Goal: Information Seeking & Learning: Learn about a topic

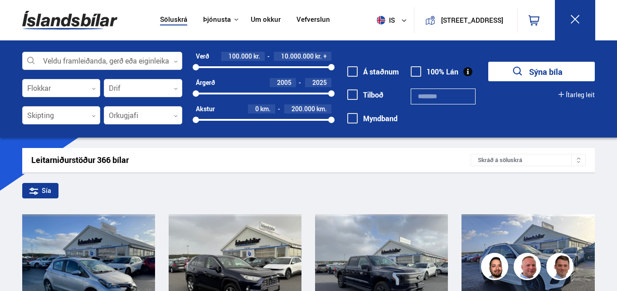
scroll to position [159, 0]
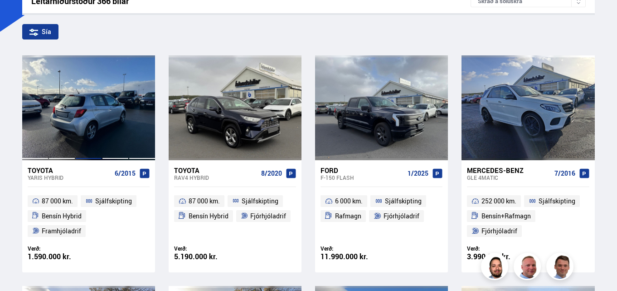
click at [97, 98] on div at bounding box center [88, 107] width 27 height 104
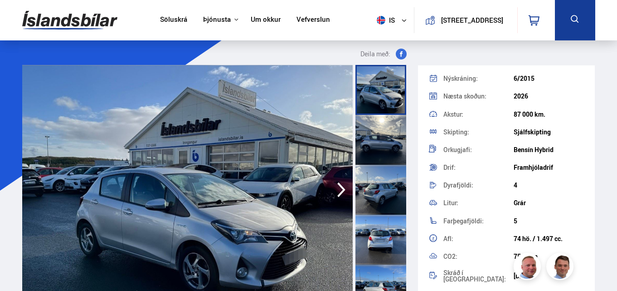
scroll to position [107, 0]
drag, startPoint x: 597, startPoint y: 150, endPoint x: 597, endPoint y: 171, distance: 20.9
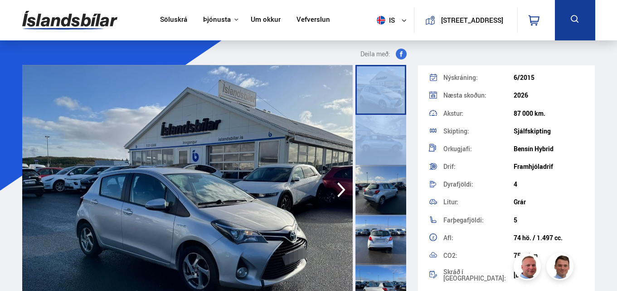
drag, startPoint x: 407, startPoint y: 86, endPoint x: 410, endPoint y: 122, distance: 35.9
click at [410, 122] on div at bounding box center [382, 190] width 56 height 250
click at [288, 180] on img at bounding box center [187, 190] width 331 height 250
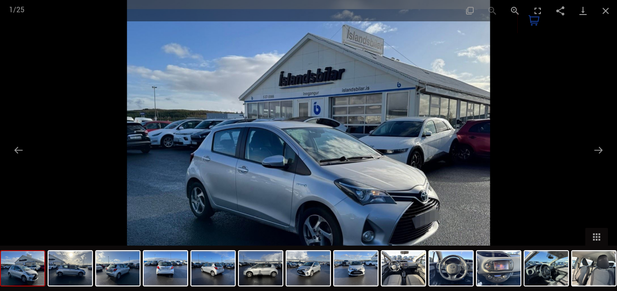
click at [273, 154] on img at bounding box center [308, 145] width 363 height 291
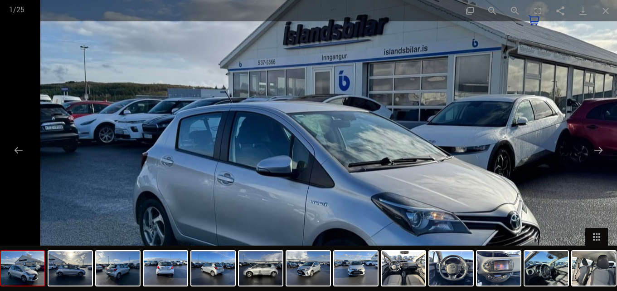
click at [294, 186] on img at bounding box center [330, 140] width 581 height 465
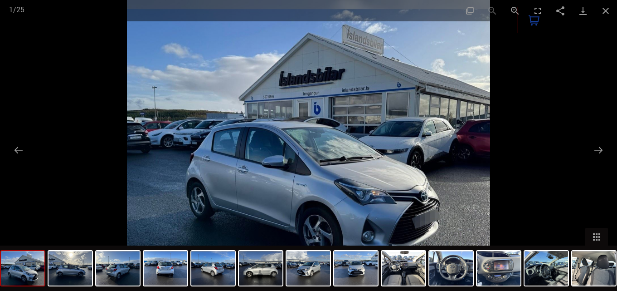
click at [294, 186] on img at bounding box center [308, 145] width 363 height 291
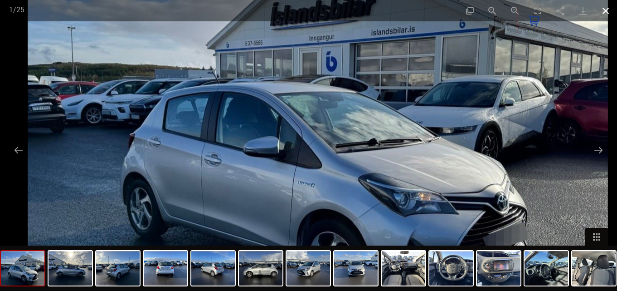
click at [602, 14] on button "Close gallery" at bounding box center [606, 10] width 23 height 21
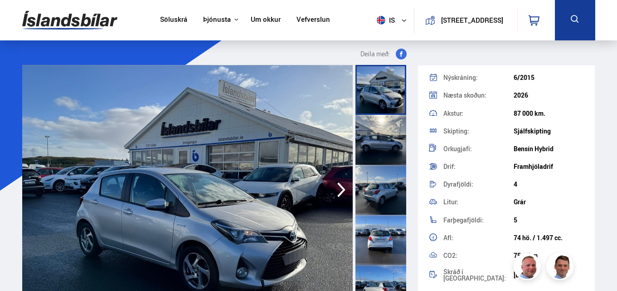
click at [387, 140] on div at bounding box center [381, 140] width 51 height 50
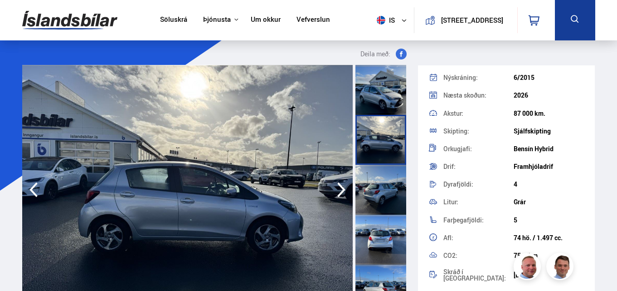
click at [190, 214] on img at bounding box center [187, 190] width 331 height 250
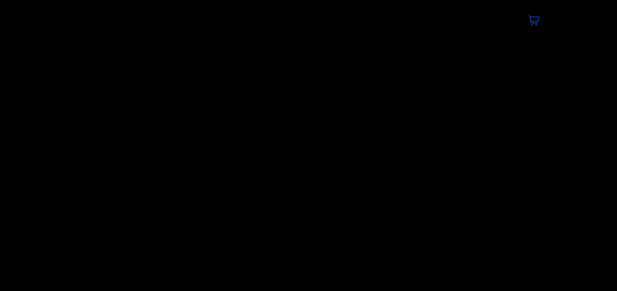
click at [190, 214] on div at bounding box center [308, 145] width 617 height 291
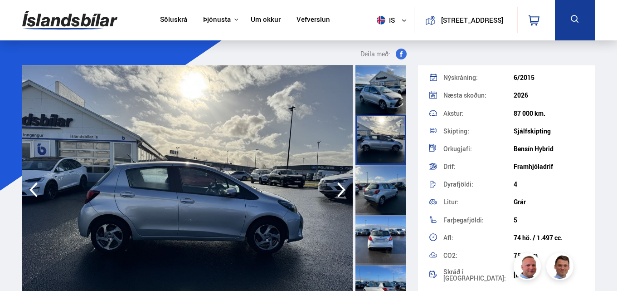
click at [190, 214] on img at bounding box center [187, 190] width 331 height 250
click at [188, 190] on img at bounding box center [187, 190] width 331 height 250
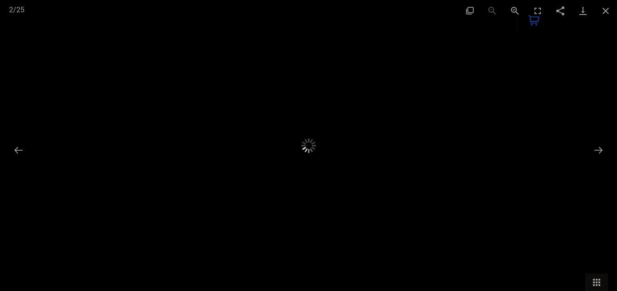
click at [218, 190] on img at bounding box center [309, 146] width 182 height 146
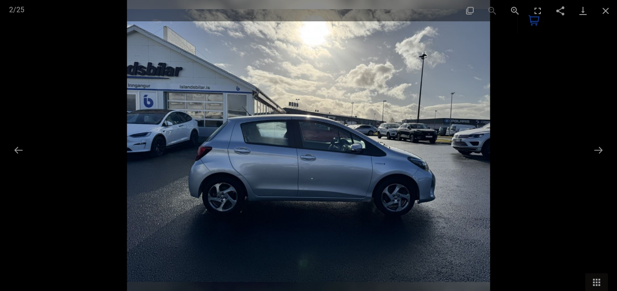
click at [188, 190] on img at bounding box center [308, 145] width 363 height 291
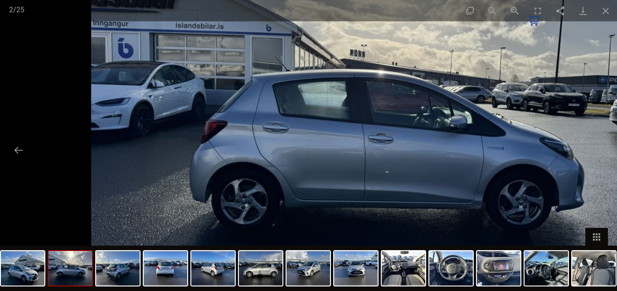
click at [340, 154] on img at bounding box center [381, 119] width 581 height 465
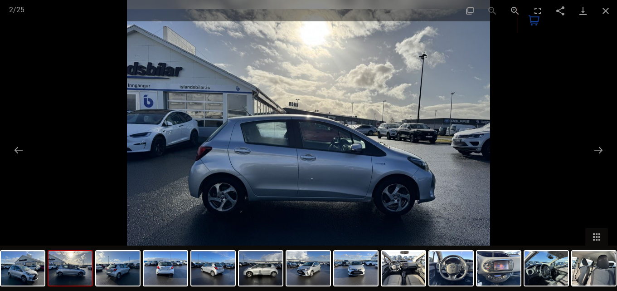
click at [539, 9] on div "0" at bounding box center [537, 20] width 38 height 26
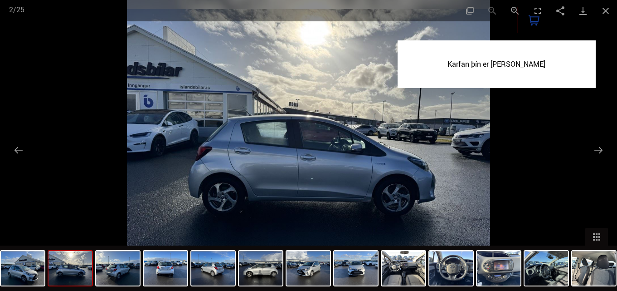
click at [536, 9] on div "0 Karfan þín er [PERSON_NAME]" at bounding box center [537, 20] width 38 height 26
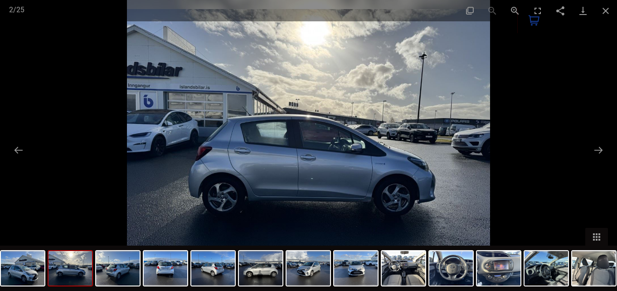
click at [536, 9] on div "0" at bounding box center [537, 20] width 38 height 26
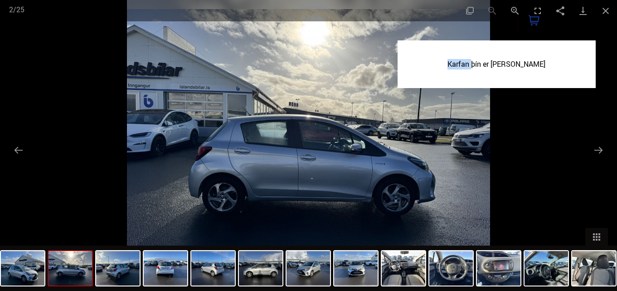
click at [536, 9] on div "0 Karfan þín er [PERSON_NAME]" at bounding box center [537, 20] width 38 height 26
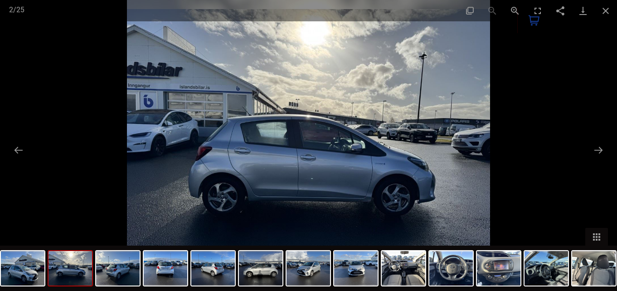
click at [349, 86] on img at bounding box center [308, 145] width 363 height 291
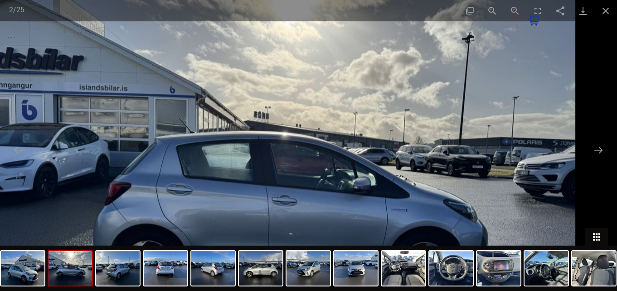
click at [597, 238] on button "Toggle thumbnails" at bounding box center [597, 237] width 23 height 18
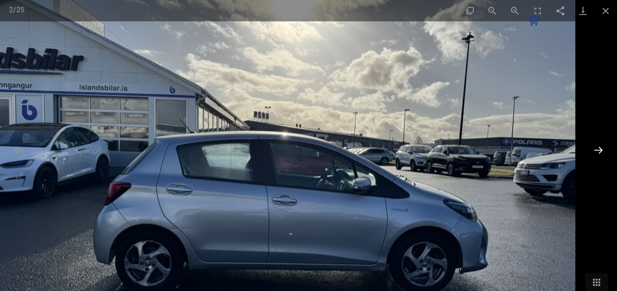
click at [599, 148] on button "Next slide" at bounding box center [598, 150] width 19 height 18
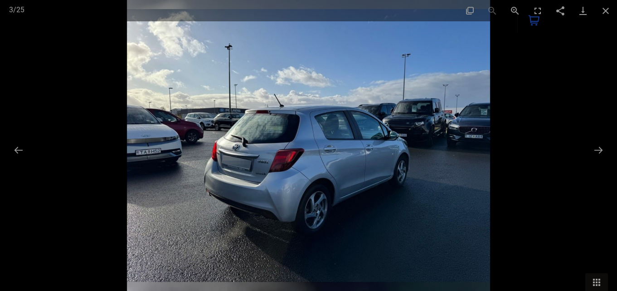
click at [262, 112] on img at bounding box center [308, 145] width 363 height 291
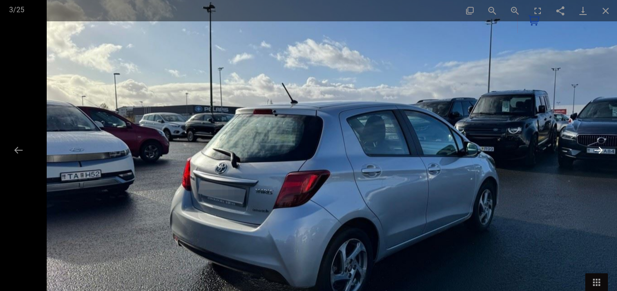
click at [602, 148] on button "Next slide" at bounding box center [598, 150] width 19 height 18
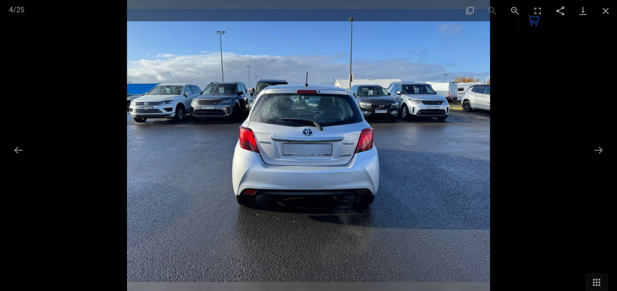
click at [406, 157] on img at bounding box center [308, 145] width 363 height 291
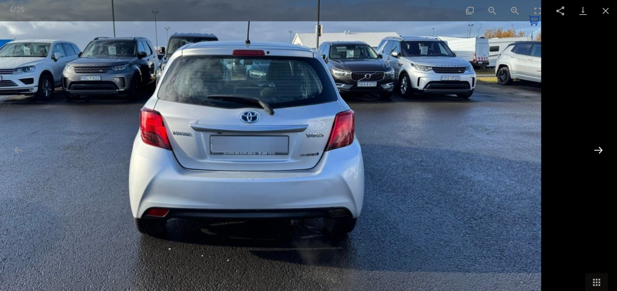
click at [598, 146] on button "Next slide" at bounding box center [598, 150] width 19 height 18
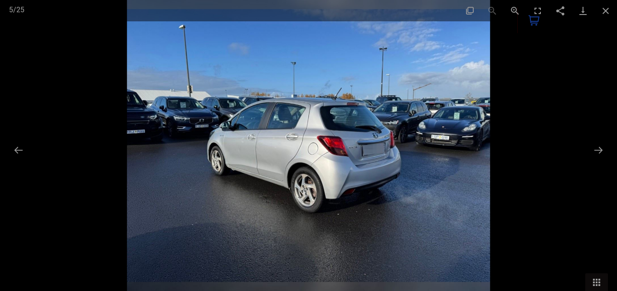
click at [313, 183] on img at bounding box center [308, 145] width 363 height 291
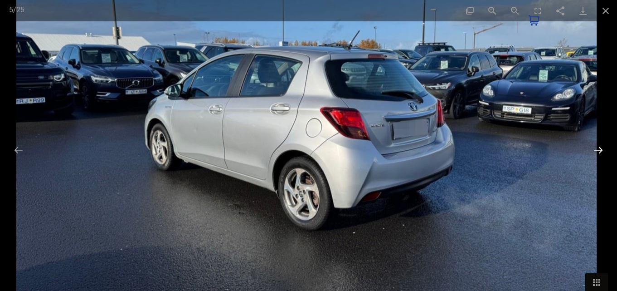
click at [601, 147] on button "Next slide" at bounding box center [598, 150] width 19 height 18
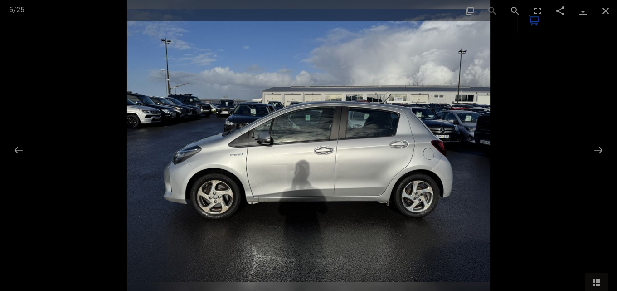
click at [372, 153] on img at bounding box center [308, 145] width 363 height 291
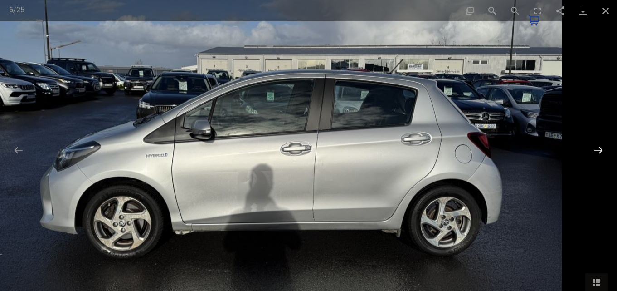
click at [602, 148] on button "Next slide" at bounding box center [598, 150] width 19 height 18
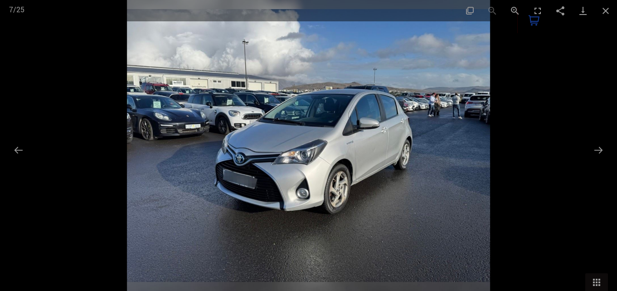
click at [380, 162] on img at bounding box center [308, 145] width 363 height 291
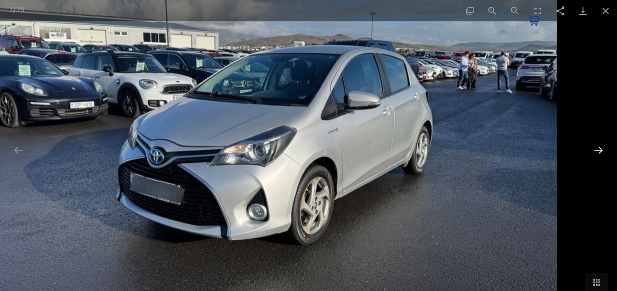
click at [599, 150] on button "Next slide" at bounding box center [598, 150] width 19 height 18
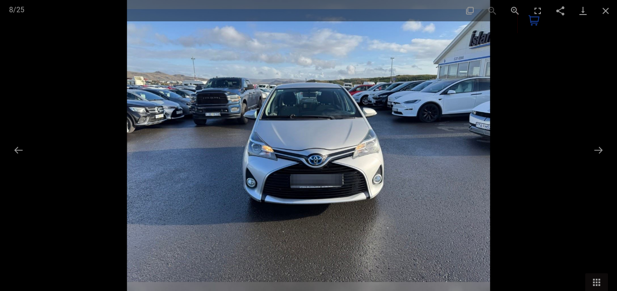
click at [320, 168] on img at bounding box center [308, 145] width 363 height 291
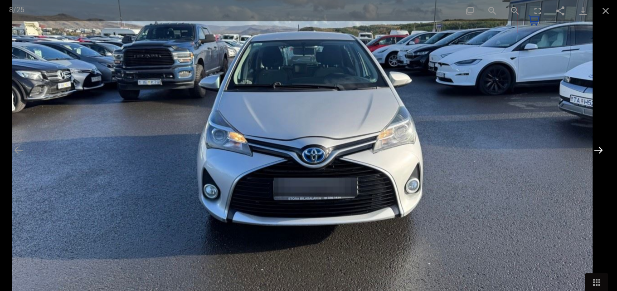
click at [599, 147] on button "Next slide" at bounding box center [598, 150] width 19 height 18
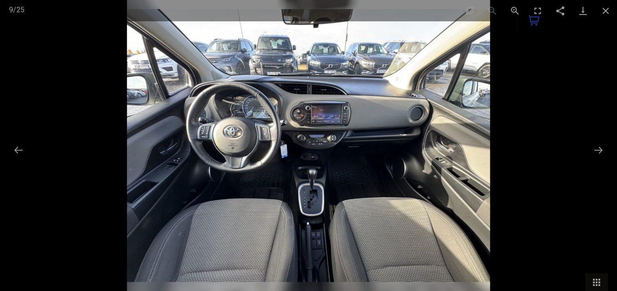
click at [363, 141] on img at bounding box center [308, 145] width 363 height 291
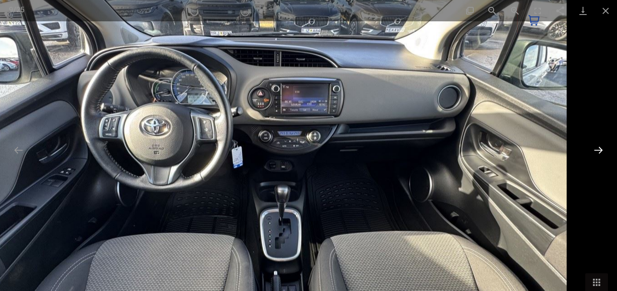
click at [596, 148] on button "Next slide" at bounding box center [598, 150] width 19 height 18
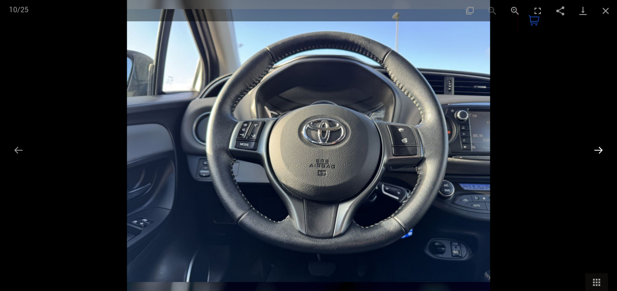
click at [596, 148] on button "Next slide" at bounding box center [598, 150] width 19 height 18
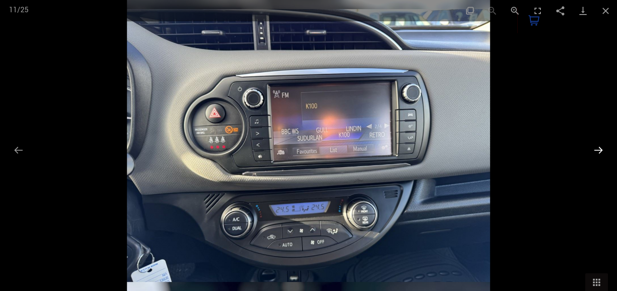
click at [596, 148] on button "Next slide" at bounding box center [598, 150] width 19 height 18
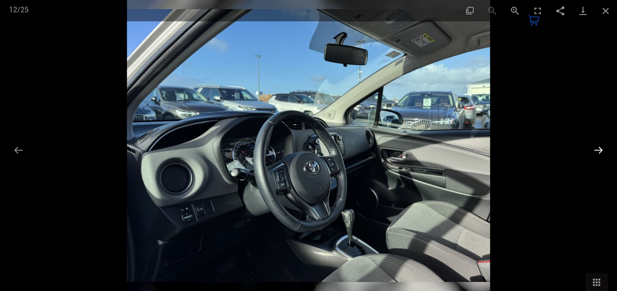
click at [596, 148] on button "Next slide" at bounding box center [598, 150] width 19 height 18
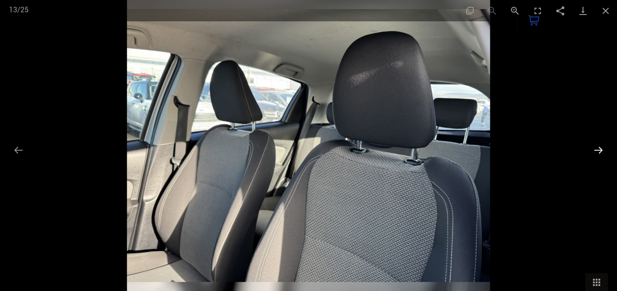
click at [596, 148] on button "Next slide" at bounding box center [598, 150] width 19 height 18
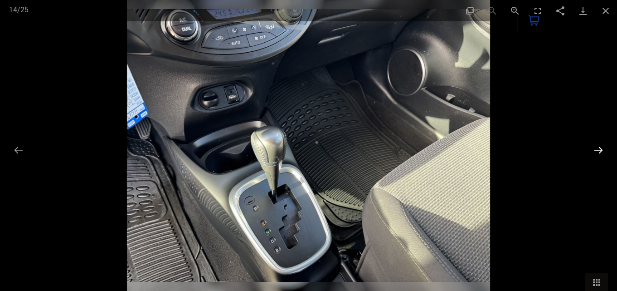
click at [599, 151] on button "Next slide" at bounding box center [598, 150] width 19 height 18
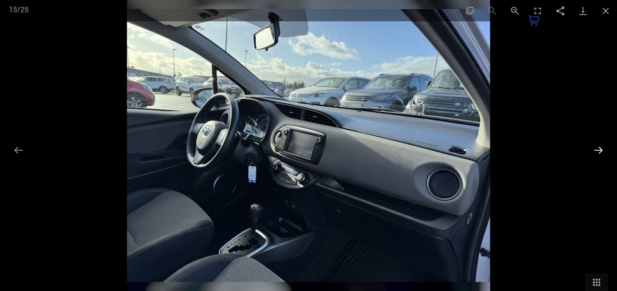
click at [599, 151] on button "Next slide" at bounding box center [598, 150] width 19 height 18
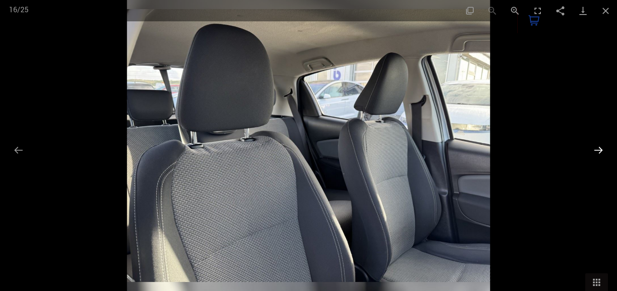
click at [599, 151] on button "Next slide" at bounding box center [598, 150] width 19 height 18
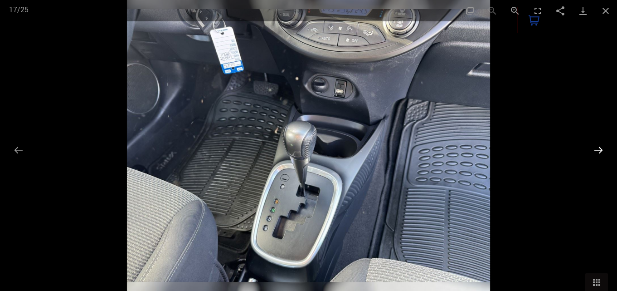
click at [599, 151] on button "Next slide" at bounding box center [598, 150] width 19 height 18
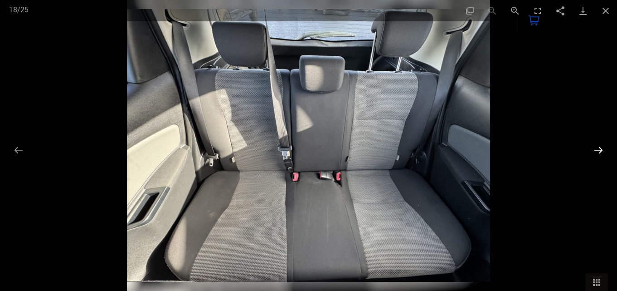
click at [599, 151] on button "Next slide" at bounding box center [598, 150] width 19 height 18
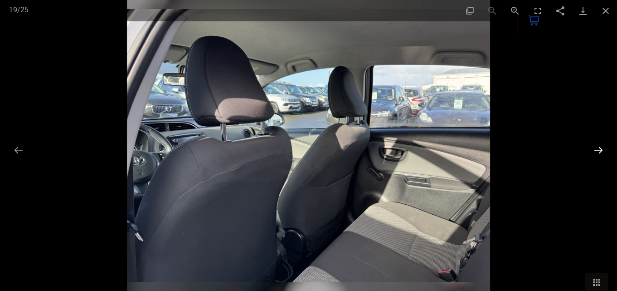
click at [599, 151] on button "Next slide" at bounding box center [598, 150] width 19 height 18
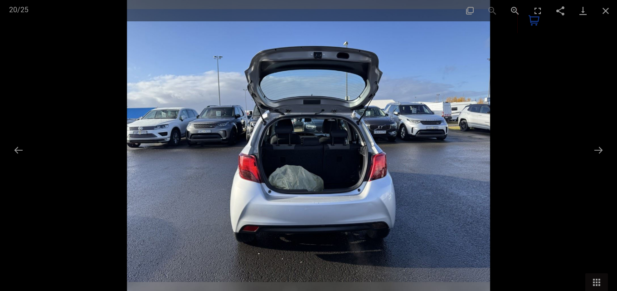
click at [327, 108] on img at bounding box center [308, 145] width 363 height 291
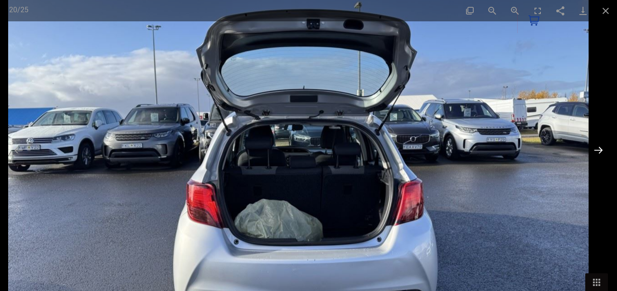
click at [601, 150] on button "Next slide" at bounding box center [598, 150] width 19 height 18
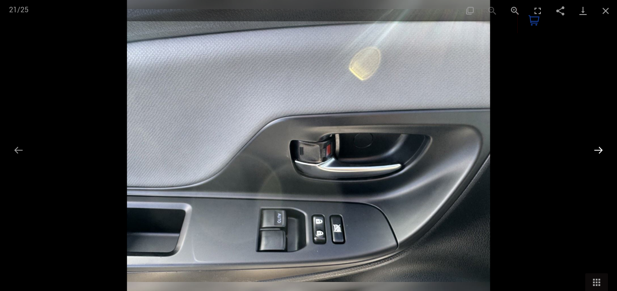
click at [601, 150] on button "Next slide" at bounding box center [598, 150] width 19 height 18
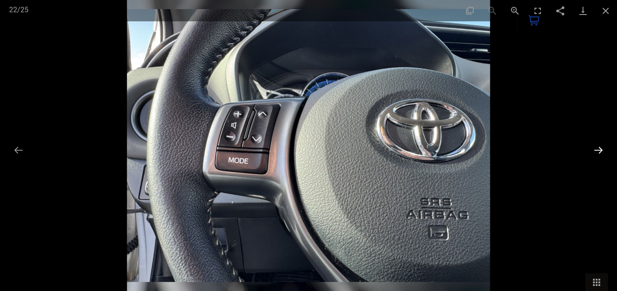
click at [601, 150] on button "Next slide" at bounding box center [598, 150] width 19 height 18
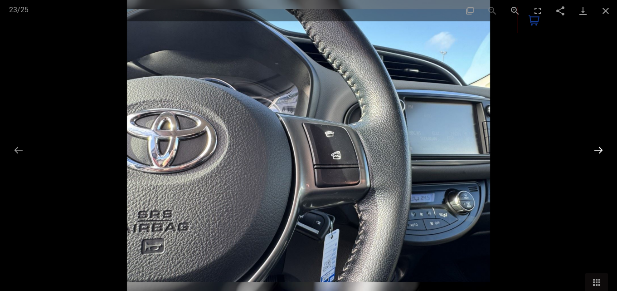
click at [601, 150] on button "Next slide" at bounding box center [598, 150] width 19 height 18
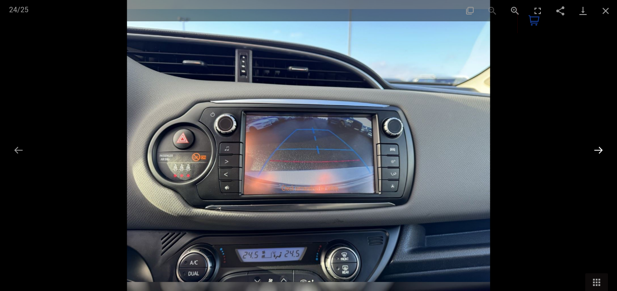
click at [601, 150] on button "Next slide" at bounding box center [598, 150] width 19 height 18
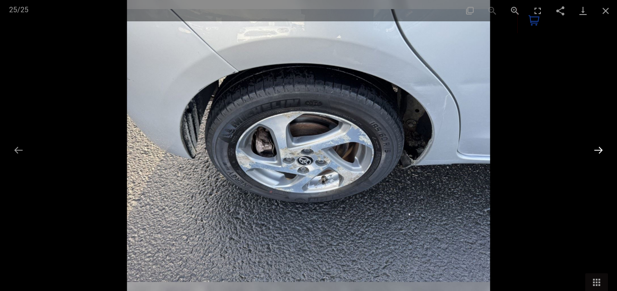
click at [601, 150] on button "Next slide" at bounding box center [598, 150] width 19 height 18
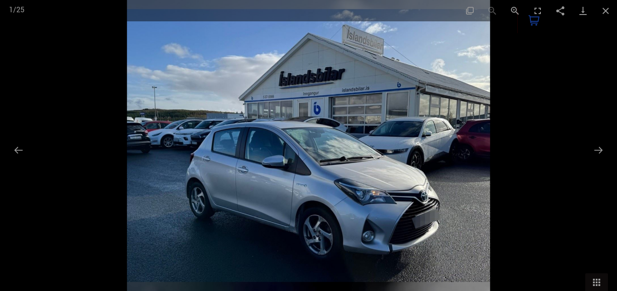
click at [269, 186] on img at bounding box center [308, 145] width 363 height 291
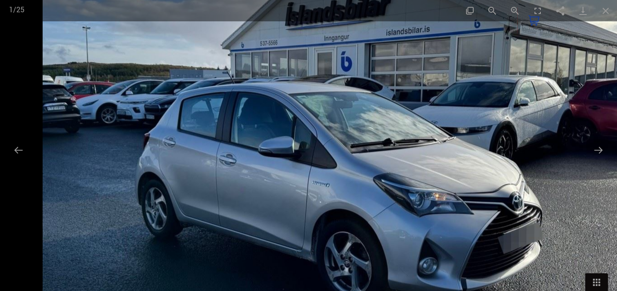
click at [213, 179] on img at bounding box center [333, 120] width 581 height 465
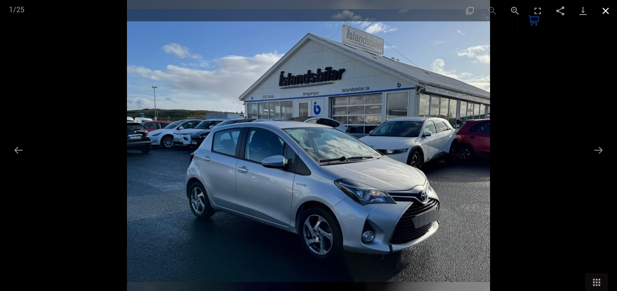
click at [607, 7] on button "Close gallery" at bounding box center [606, 10] width 23 height 21
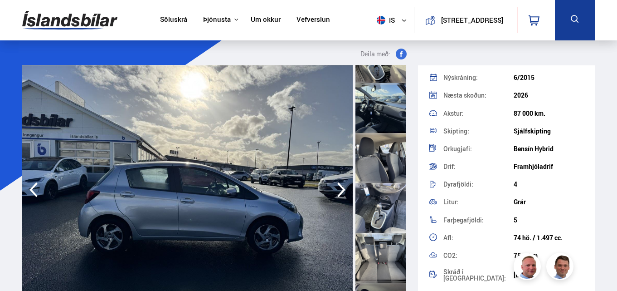
scroll to position [721, 0]
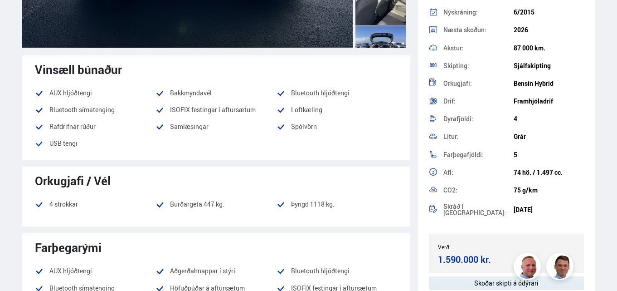
scroll to position [272, 0]
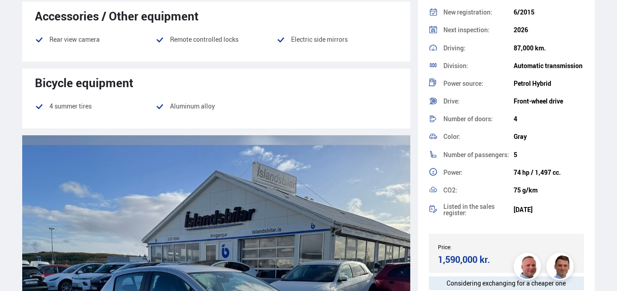
scroll to position [744, 0]
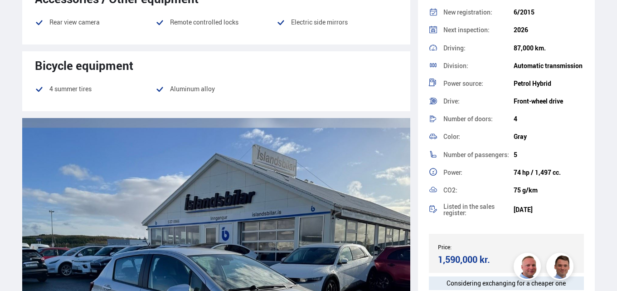
click at [74, 93] on font "4 summer tires" at bounding box center [70, 88] width 42 height 9
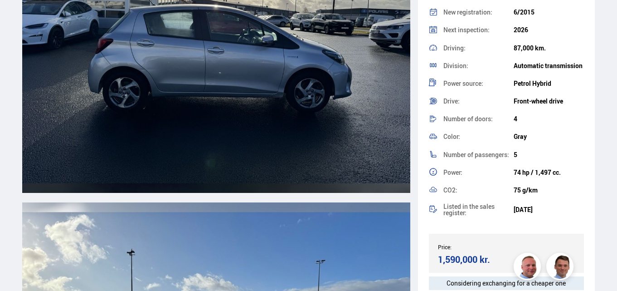
scroll to position [1379, 0]
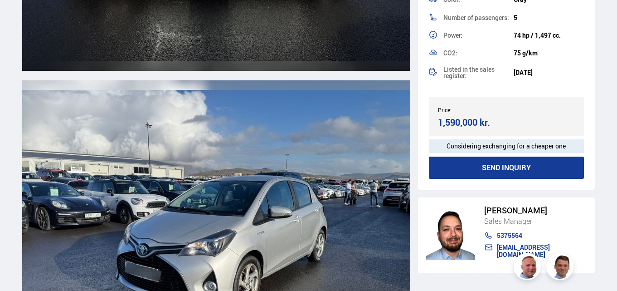
scroll to position [267, 0]
